Goal: Check status: Check status

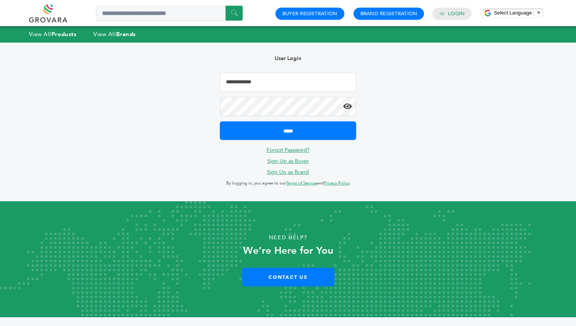
click at [237, 88] on input "Email Address" at bounding box center [288, 82] width 136 height 19
type input "**********"
click at [220, 121] on input "*****" at bounding box center [288, 130] width 136 height 19
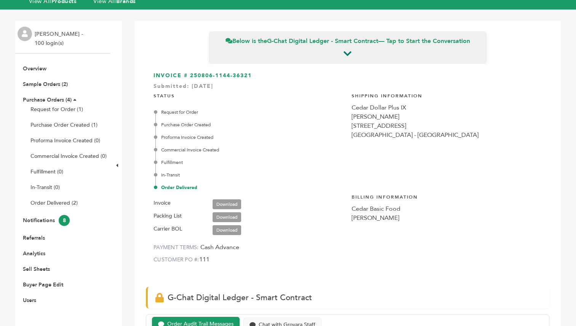
scroll to position [40, 0]
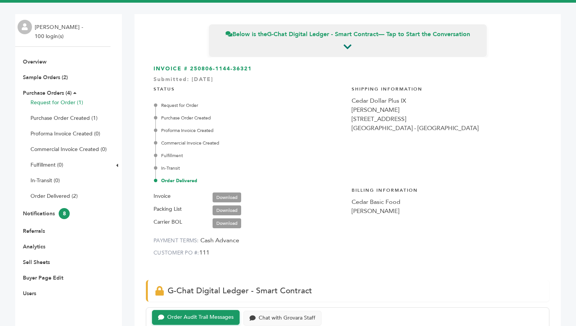
click at [56, 105] on link "Request for Order (1)" at bounding box center [56, 102] width 53 height 7
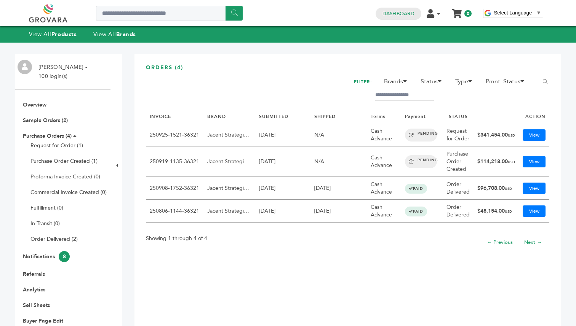
drag, startPoint x: 481, startPoint y: 158, endPoint x: 515, endPoint y: 160, distance: 34.3
click at [515, 160] on td "$114,218.00 USD" at bounding box center [495, 162] width 45 height 30
click at [535, 163] on link "View" at bounding box center [534, 161] width 23 height 11
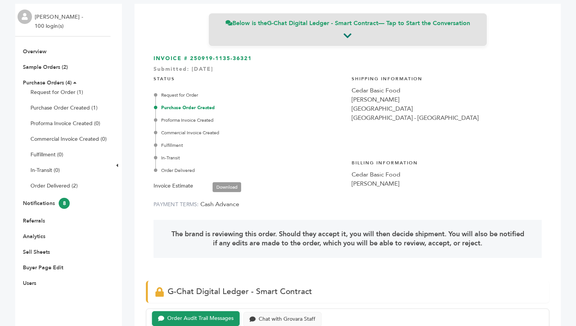
scroll to position [20, 0]
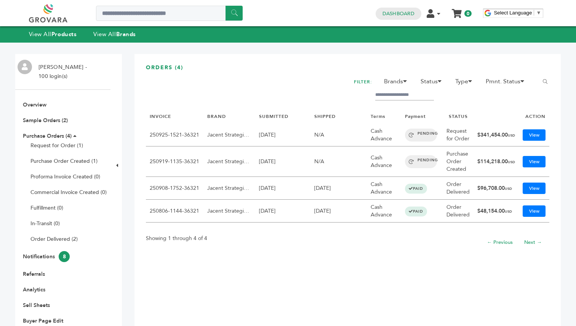
drag, startPoint x: 516, startPoint y: 159, endPoint x: 481, endPoint y: 158, distance: 35.5
click at [481, 158] on td "$114,218.00 USD" at bounding box center [495, 162] width 45 height 30
